Goal: Information Seeking & Learning: Learn about a topic

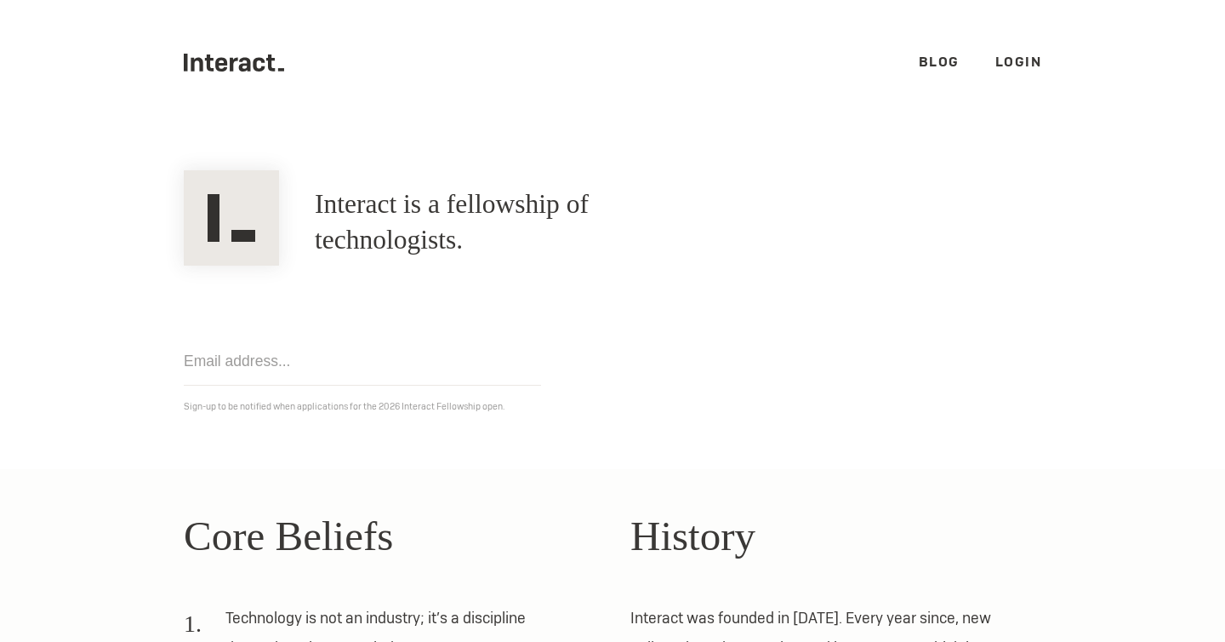
click at [1012, 55] on link "Login" at bounding box center [1018, 62] width 47 height 18
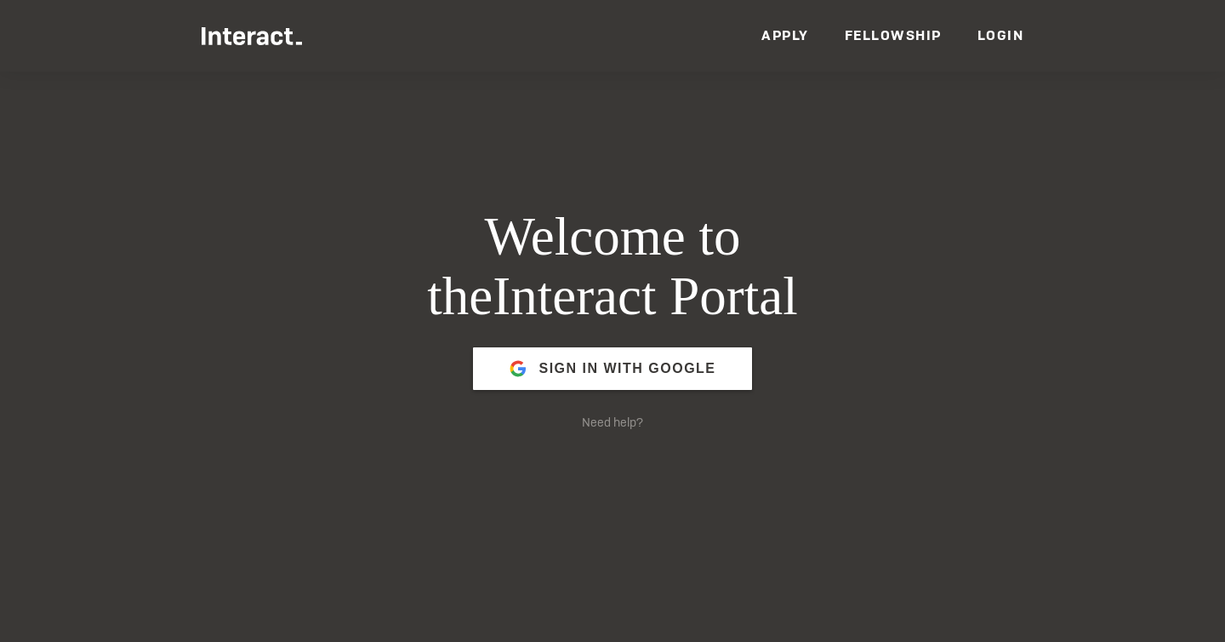
click at [888, 27] on link "Fellowship" at bounding box center [893, 35] width 97 height 18
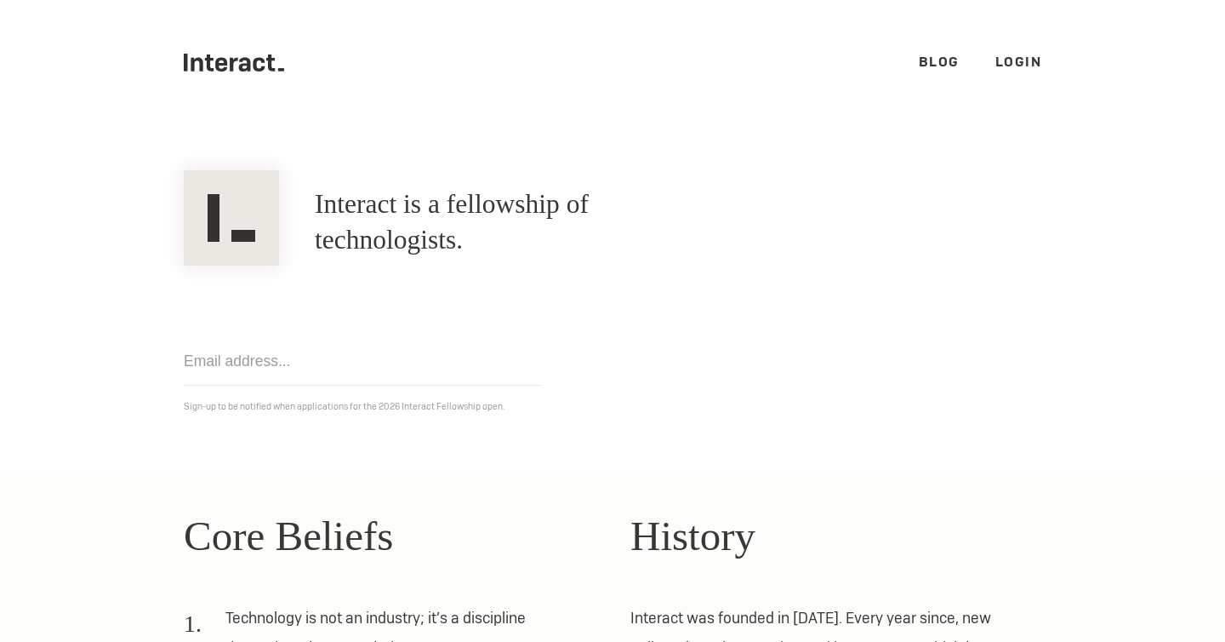
click at [938, 64] on link "Blog" at bounding box center [939, 62] width 41 height 18
click at [1028, 62] on link "Login" at bounding box center [1018, 62] width 47 height 18
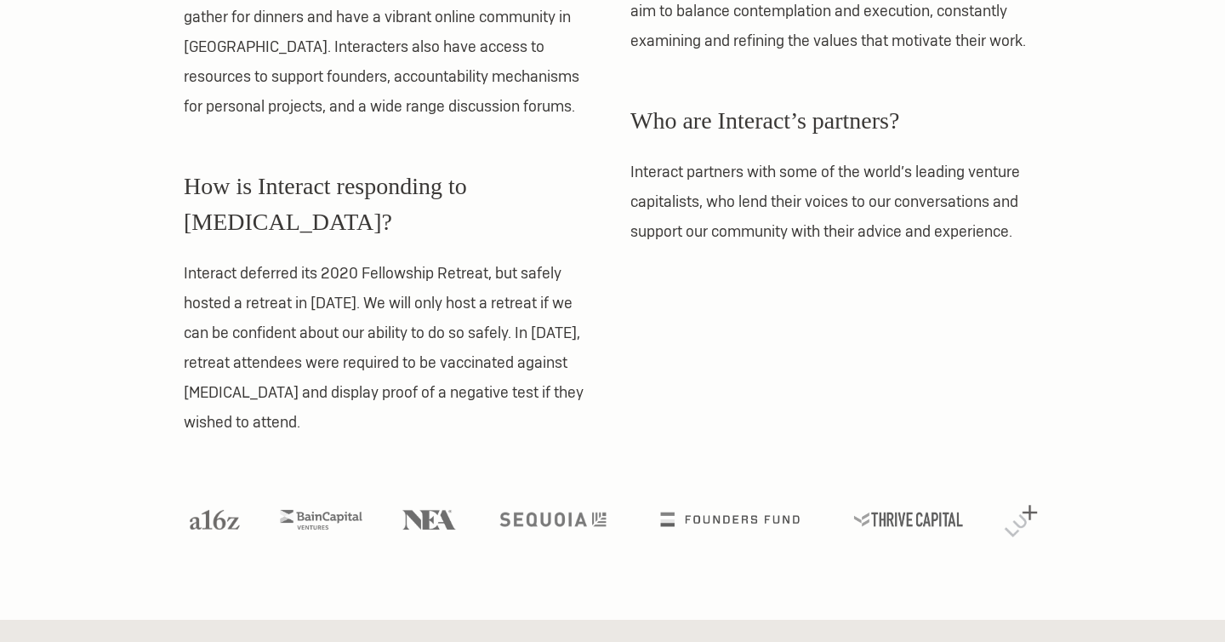
scroll to position [1389, 0]
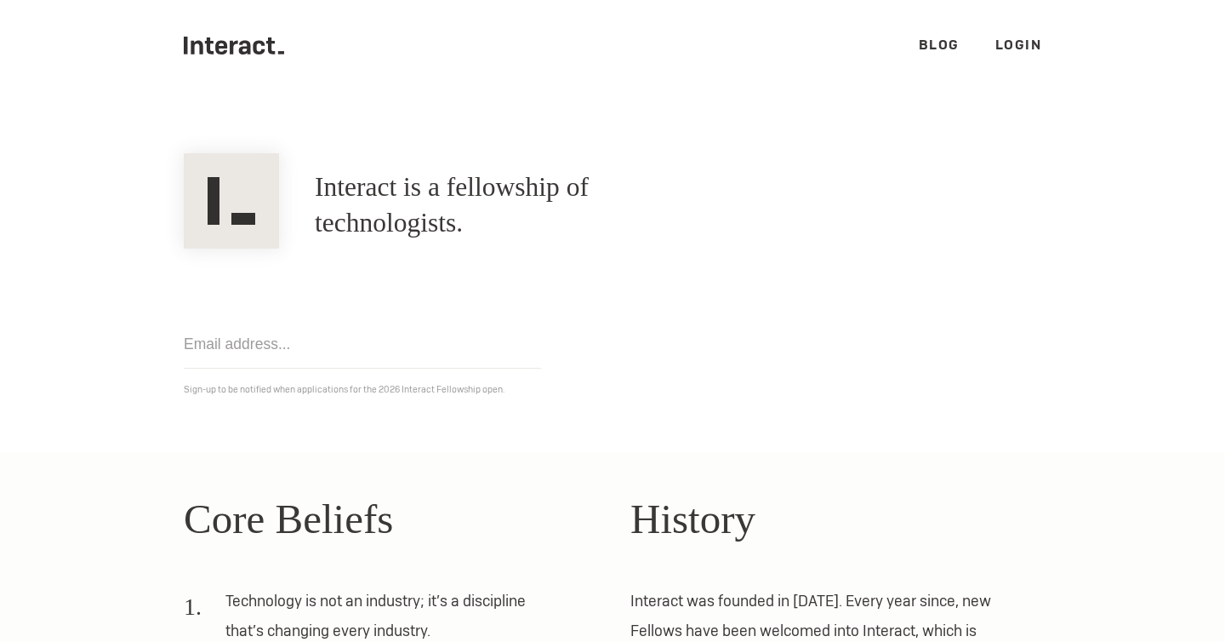
scroll to position [19, 0]
click at [611, 317] on div "Get notified Sign-up to be notified when applications for the 2026 Interact Fel…" at bounding box center [612, 322] width 893 height 150
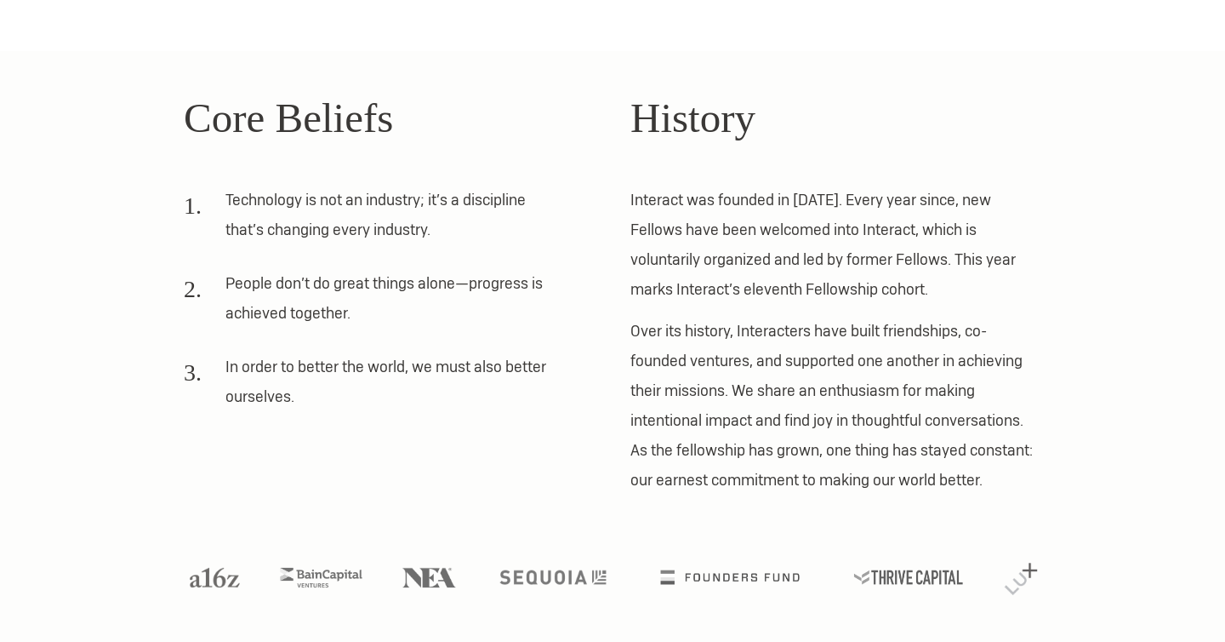
click at [596, 402] on div "Core Beliefs Technology is not an industry; it’s a discipline that’s changing e…" at bounding box center [612, 291] width 893 height 408
click at [826, 353] on p "Over its history, Interacters have built friendships, co-founded ventures, and …" at bounding box center [835, 405] width 411 height 179
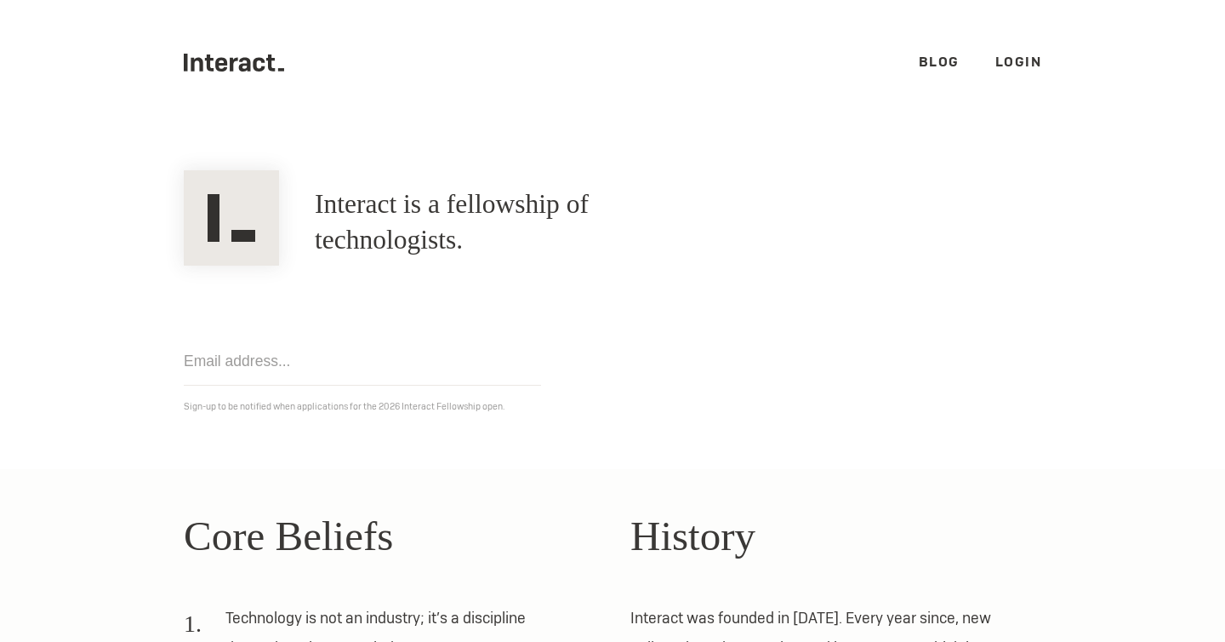
click at [446, 220] on h1 "Interact is a fellowship of technologists." at bounding box center [516, 221] width 402 height 71
click at [232, 220] on img at bounding box center [231, 217] width 95 height 95
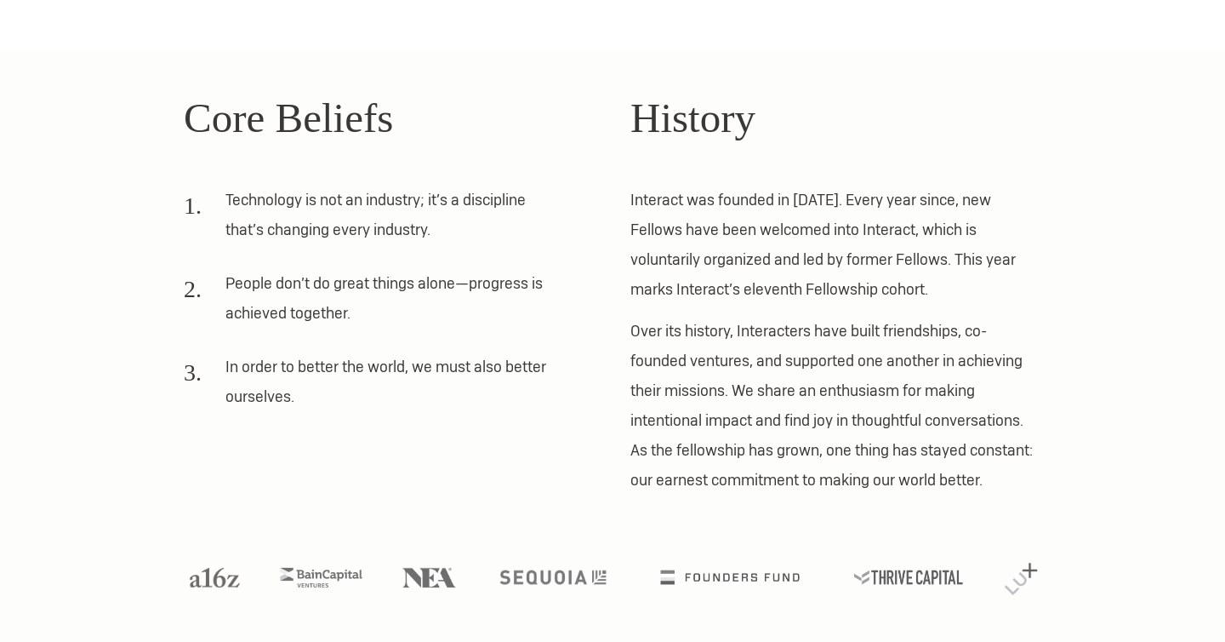
click at [568, 338] on ol "Technology is not an industry; it’s a discipline that’s changing every industry…" at bounding box center [389, 304] width 411 height 238
click at [684, 136] on h2 "History" at bounding box center [835, 118] width 411 height 63
click at [310, 200] on li "Technology is not an industry; it’s a discipline that’s changing every industry." at bounding box center [371, 220] width 375 height 71
click at [313, 581] on img at bounding box center [321, 575] width 103 height 25
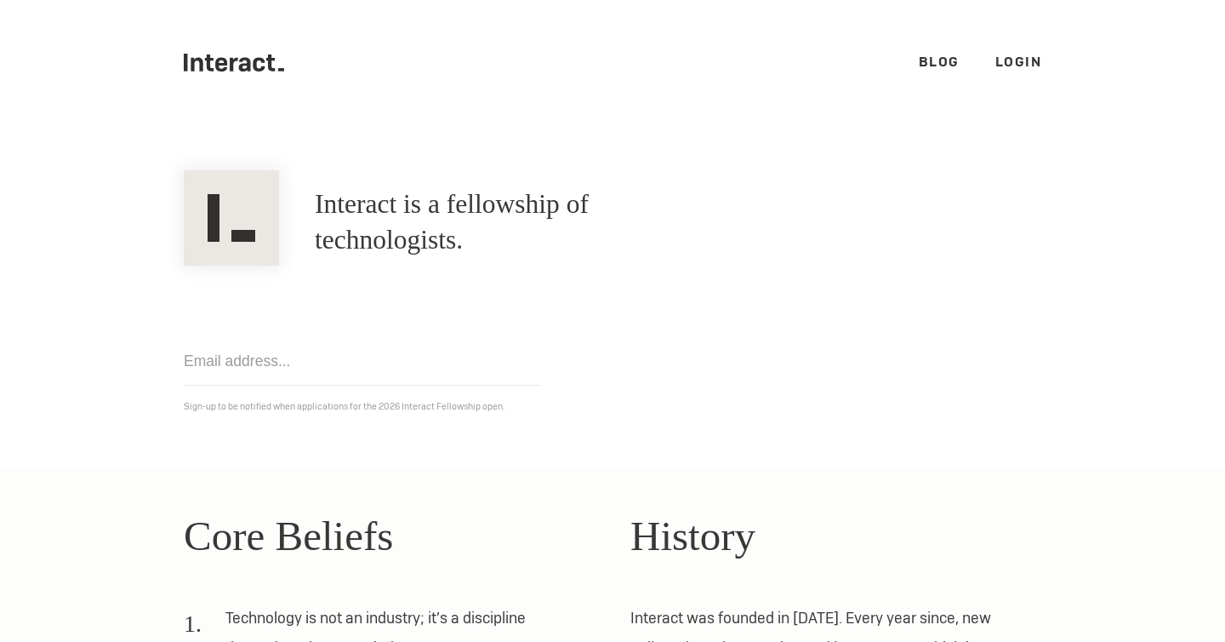
click at [419, 222] on h1 "Interact is a fellowship of technologists." at bounding box center [516, 221] width 402 height 71
click at [385, 359] on input "email" at bounding box center [362, 361] width 357 height 48
click at [229, 145] on section "Interact is a fellowship of technologists. A fellowship of technologists. Get n…" at bounding box center [612, 297] width 1225 height 344
click at [237, 220] on img at bounding box center [231, 217] width 95 height 95
click at [238, 213] on img at bounding box center [231, 217] width 95 height 95
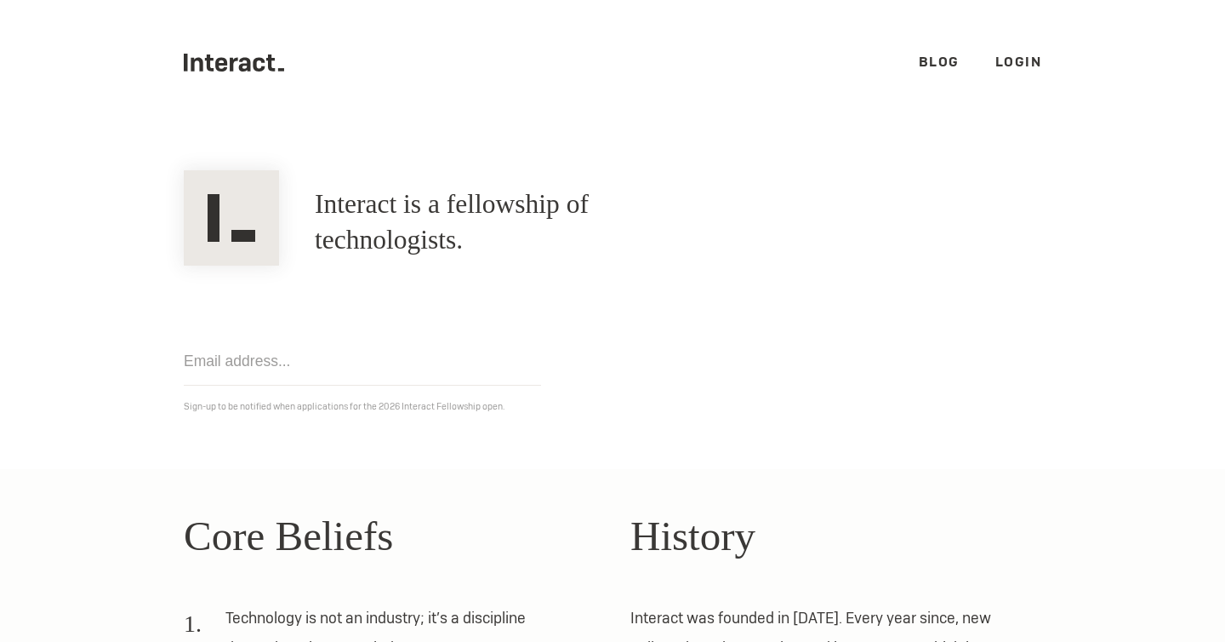
click at [230, 54] on icon ".cls-1{fill:#33312f;} interact-brand-logotype-black" at bounding box center [234, 63] width 100 height 18
click at [277, 76] on ul ".cls-1{fill:#33312f;} interact-brand-logotype-black Blog Login" at bounding box center [613, 62] width 858 height 125
click at [266, 69] on icon ".cls-1{fill:#33312f;} interact-brand-logotype-black" at bounding box center [234, 63] width 100 height 18
click at [948, 63] on link "Blog" at bounding box center [939, 62] width 41 height 18
click at [1027, 65] on link "Login" at bounding box center [1018, 62] width 47 height 18
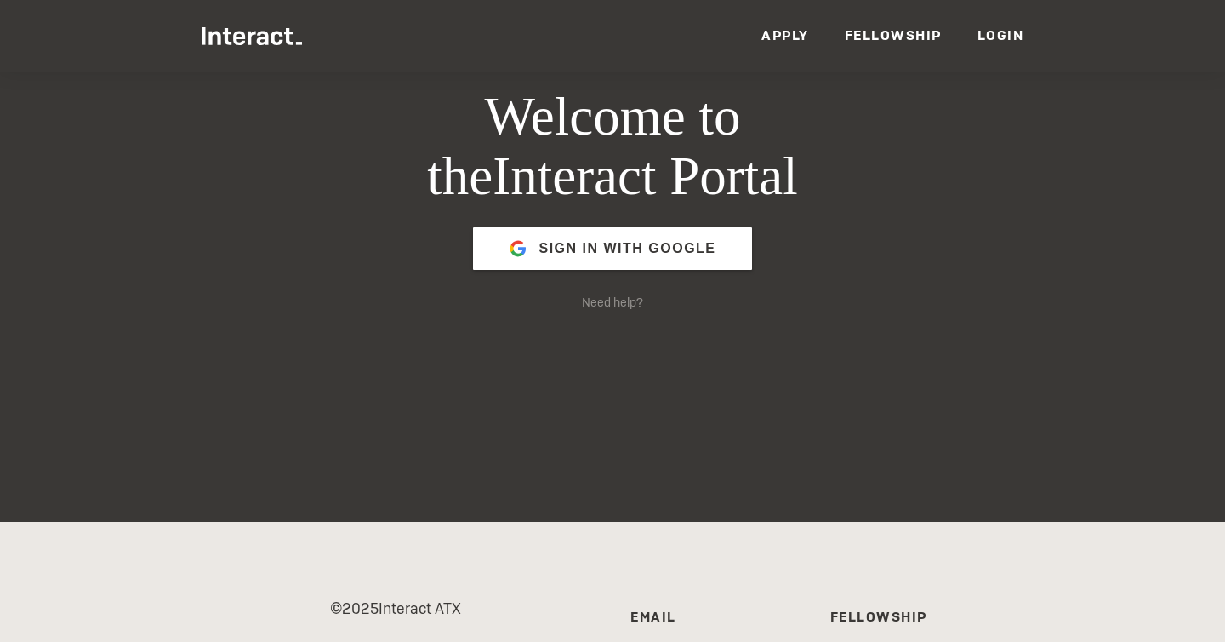
scroll to position [301, 0]
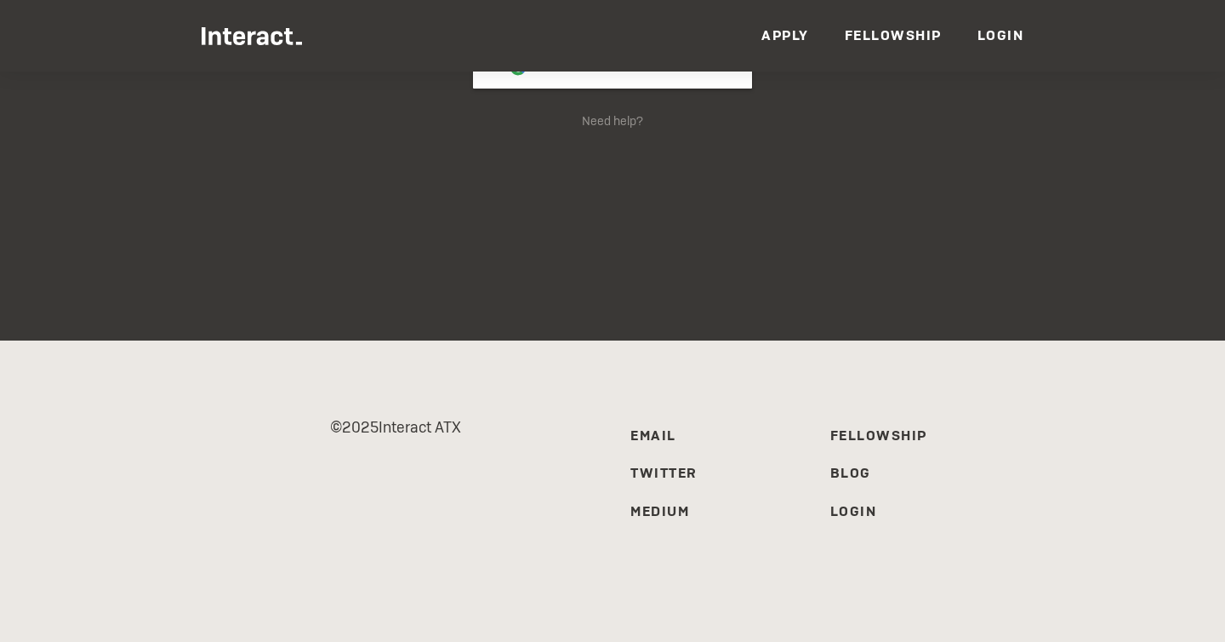
click at [865, 438] on link "Fellowship" at bounding box center [878, 435] width 97 height 18
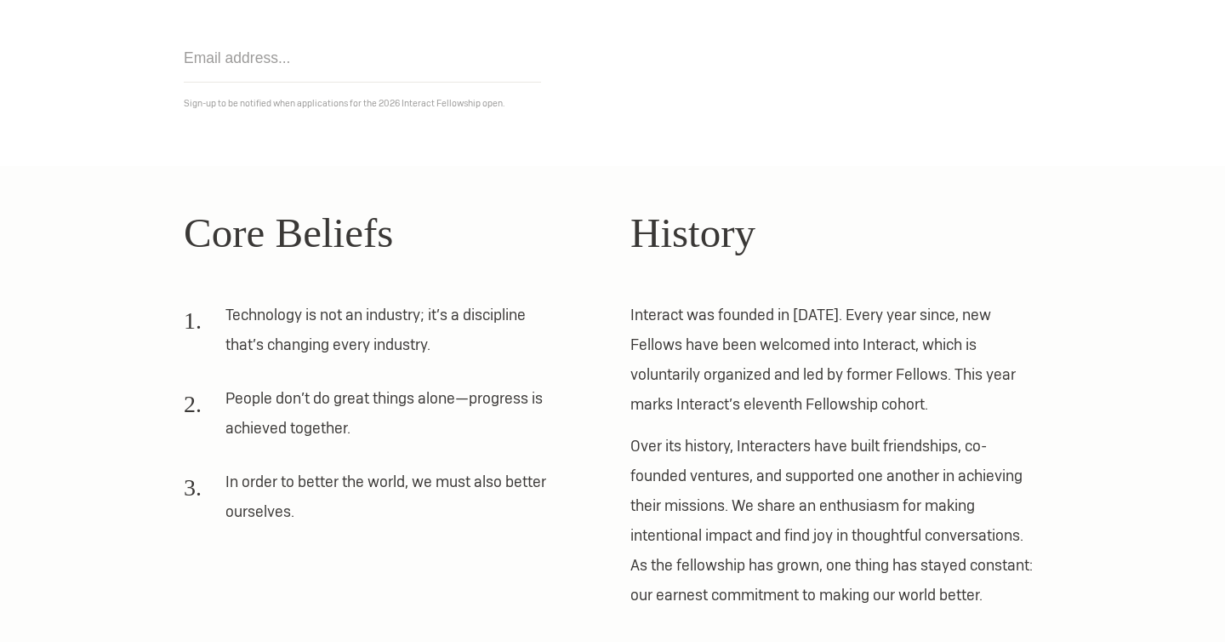
scroll to position [418, 0]
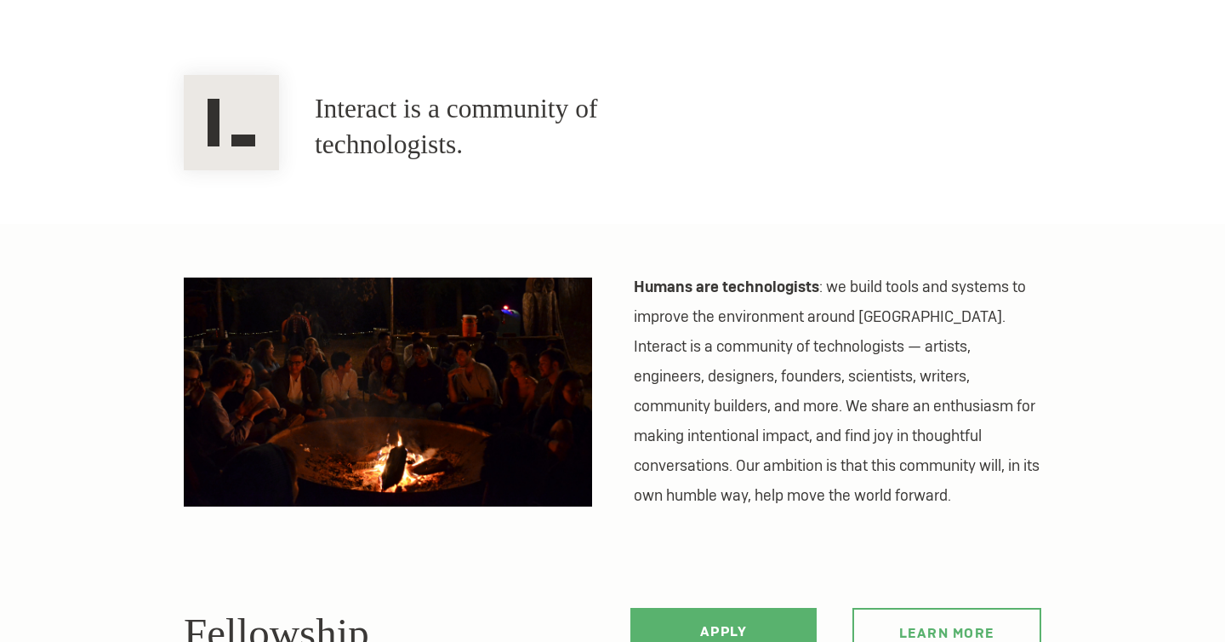
scroll to position [246, 0]
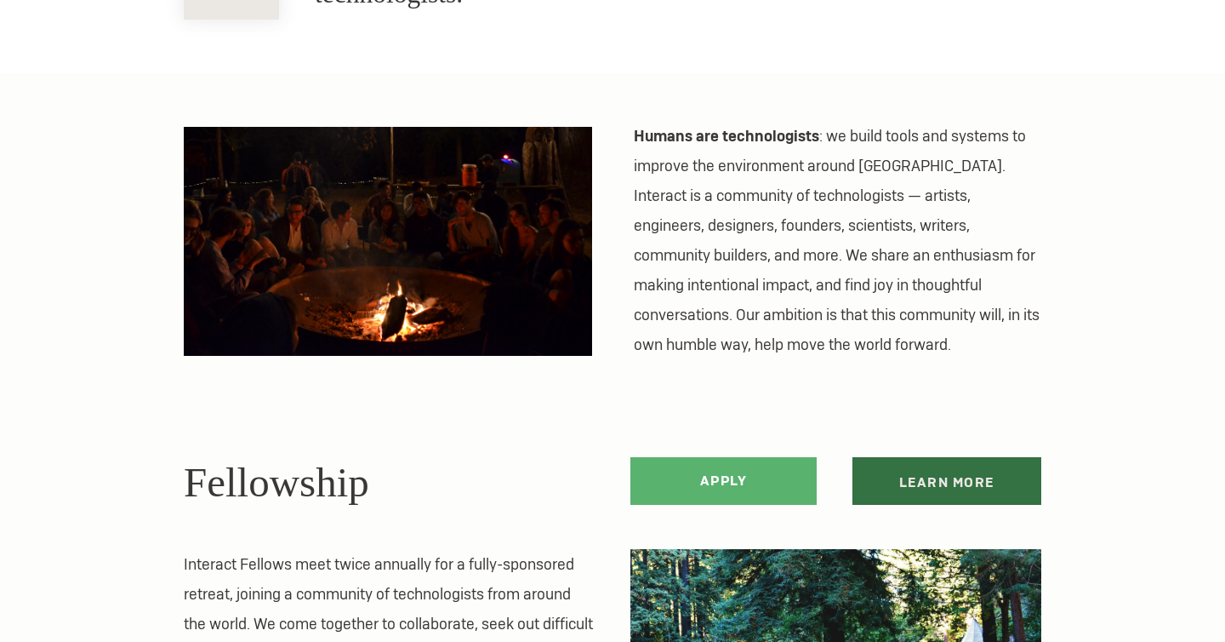
click at [988, 488] on link "Learn more" at bounding box center [948, 481] width 190 height 48
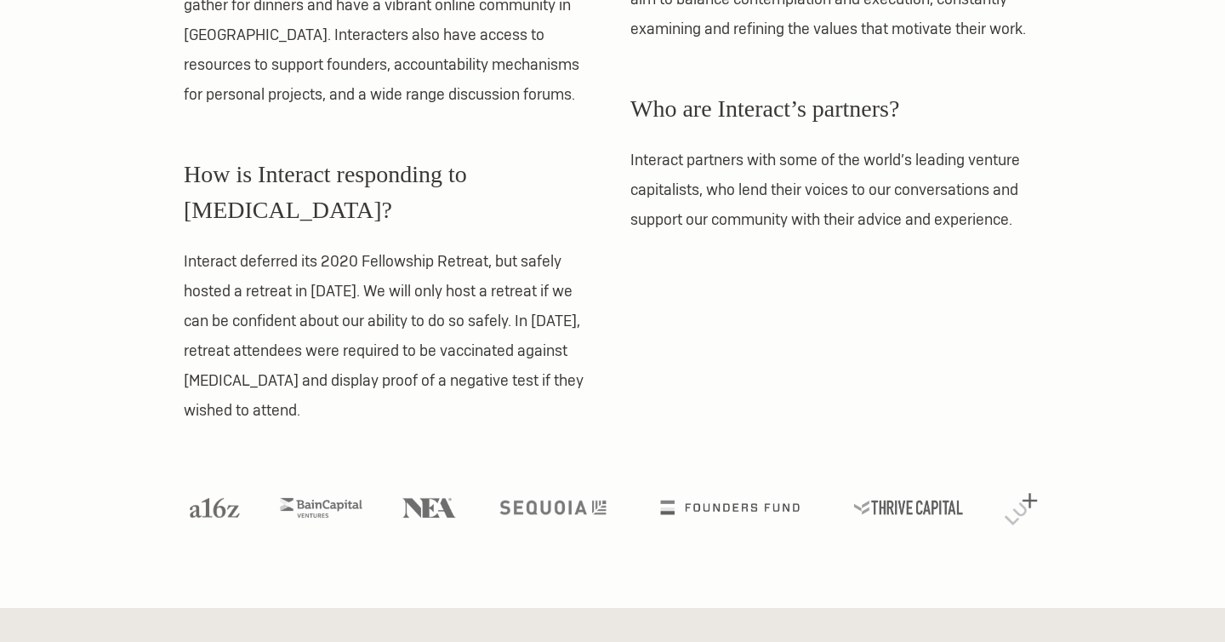
scroll to position [1584, 0]
